Goal: Find specific page/section: Find specific page/section

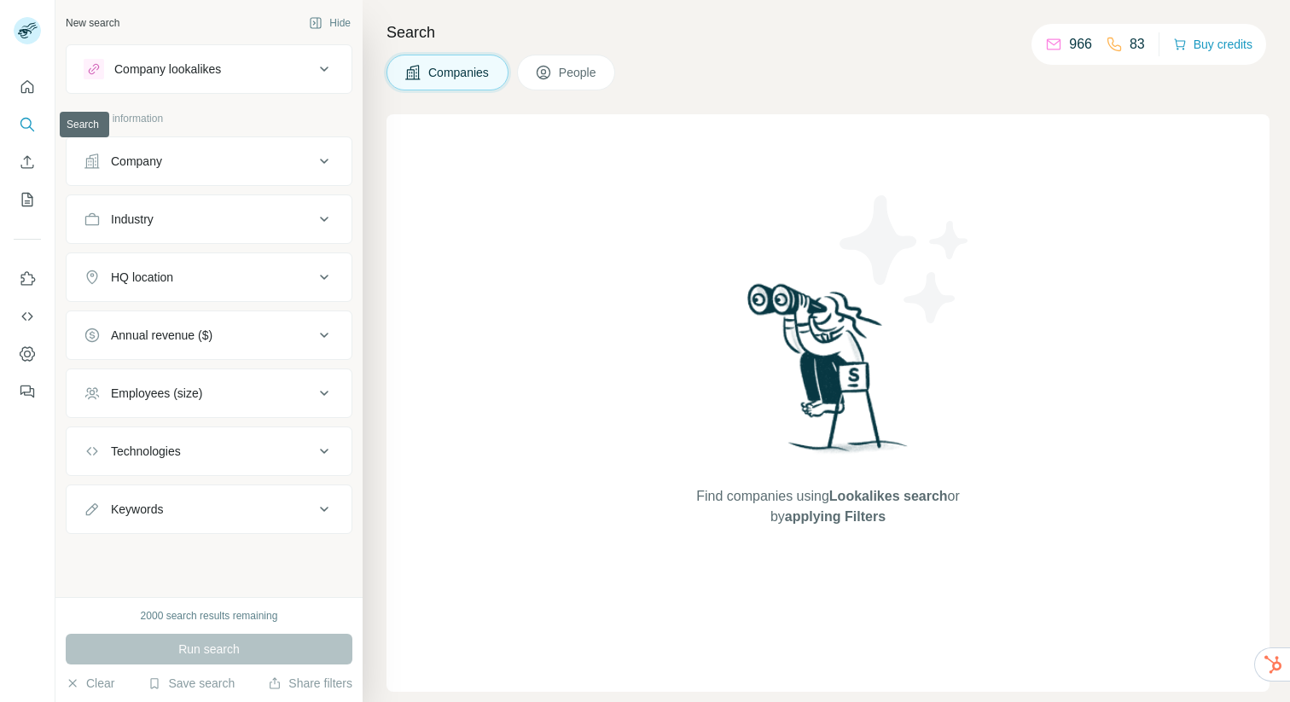
click at [28, 125] on icon "Search" at bounding box center [27, 124] width 17 height 17
click at [28, 91] on icon "Quick start" at bounding box center [27, 86] width 13 height 13
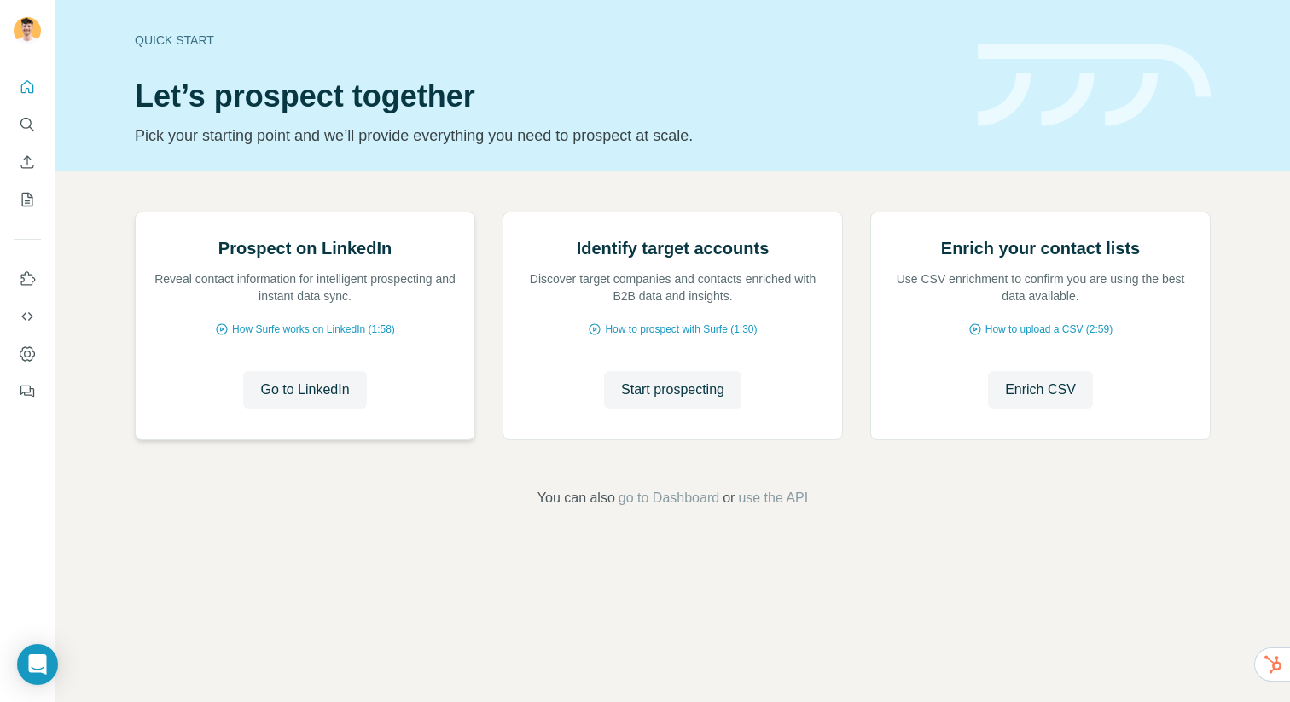
scroll to position [35, 0]
click at [28, 119] on icon "Search" at bounding box center [25, 123] width 11 height 11
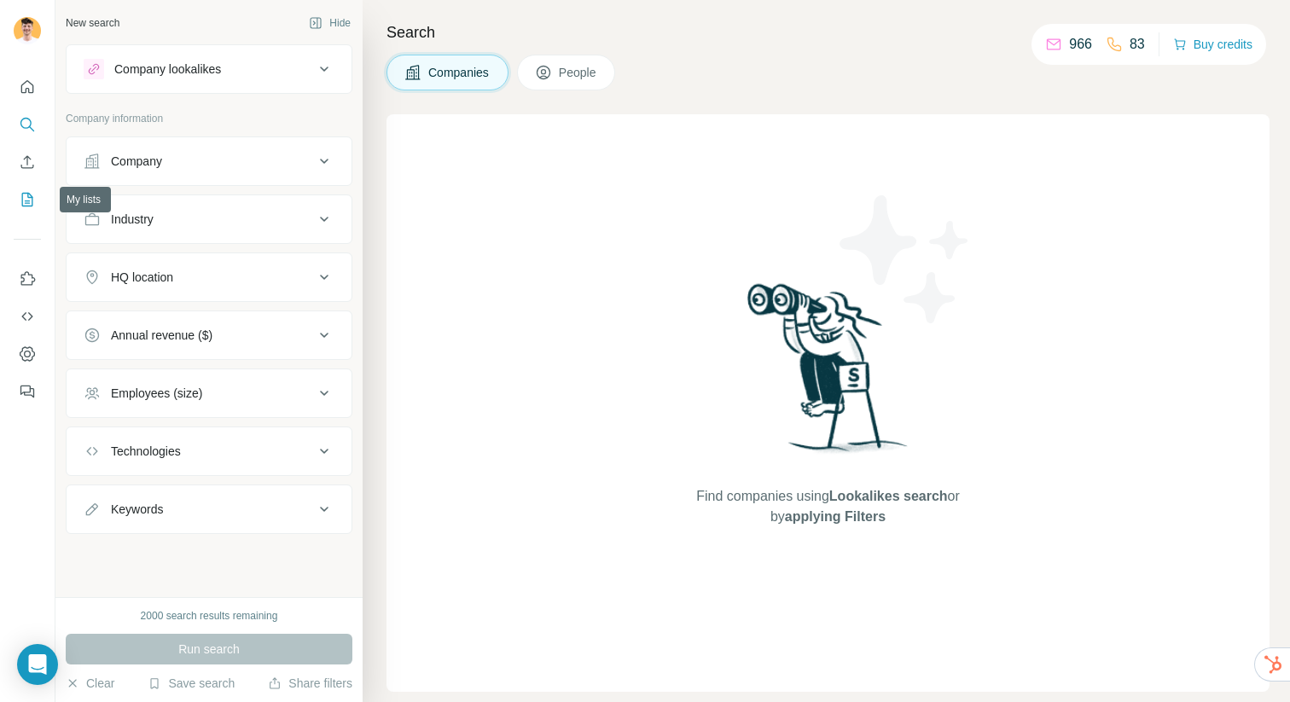
click at [29, 202] on icon "My lists" at bounding box center [29, 198] width 9 height 11
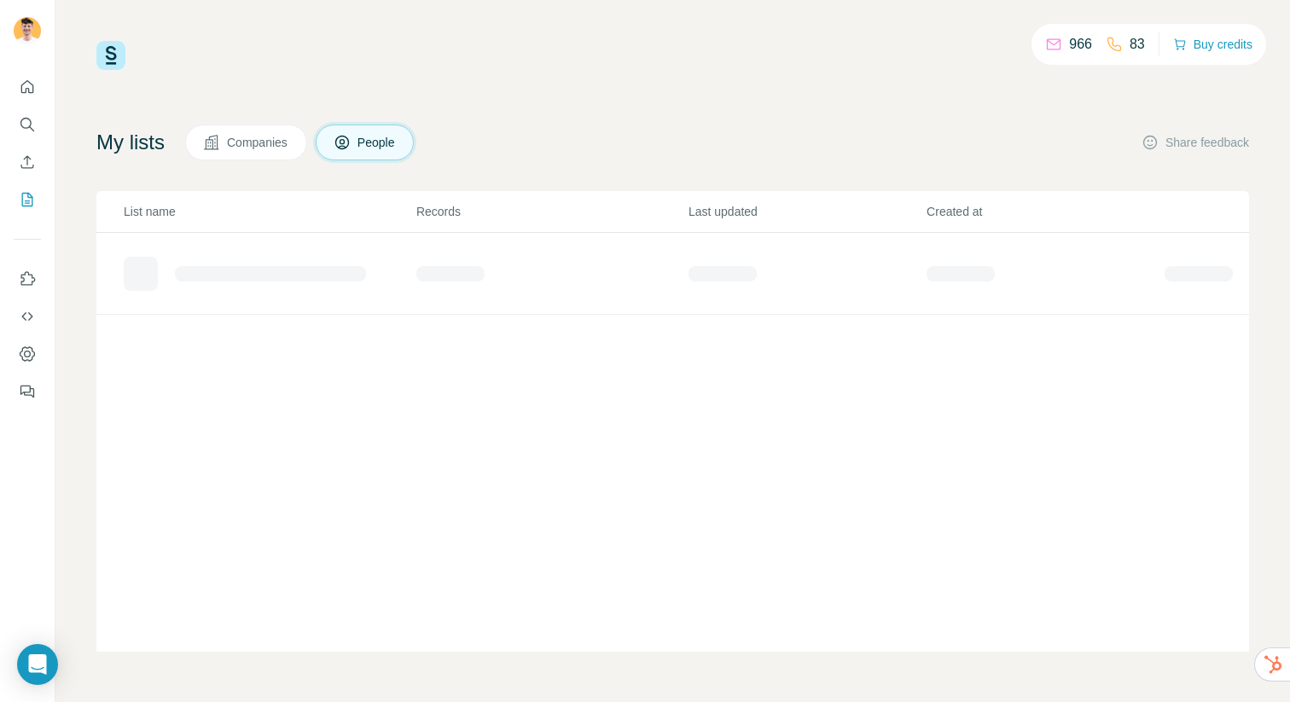
click at [268, 147] on span "Companies" at bounding box center [258, 142] width 62 height 17
click at [233, 138] on span "Companies" at bounding box center [258, 142] width 62 height 17
click at [212, 271] on div "Ecom Brands" at bounding box center [204, 267] width 72 height 17
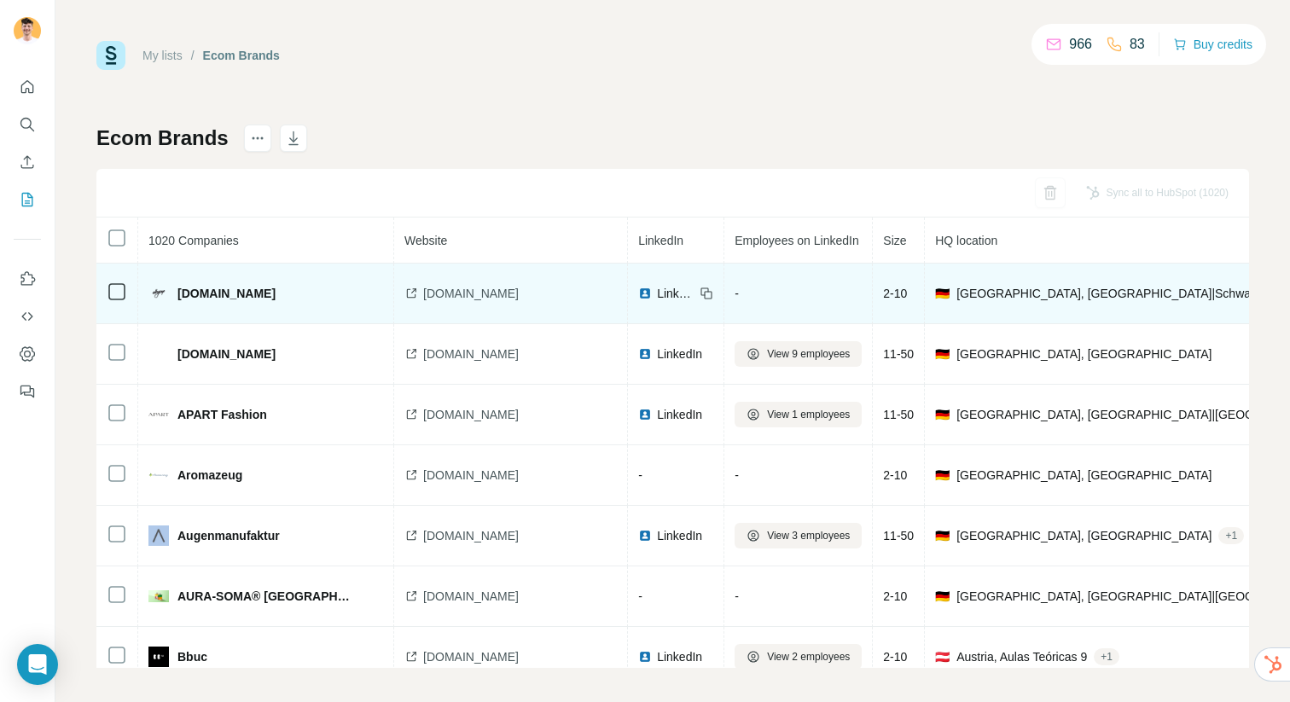
click at [657, 292] on span "LinkedIn" at bounding box center [676, 293] width 38 height 17
